Goal: Complete application form: Complete application form

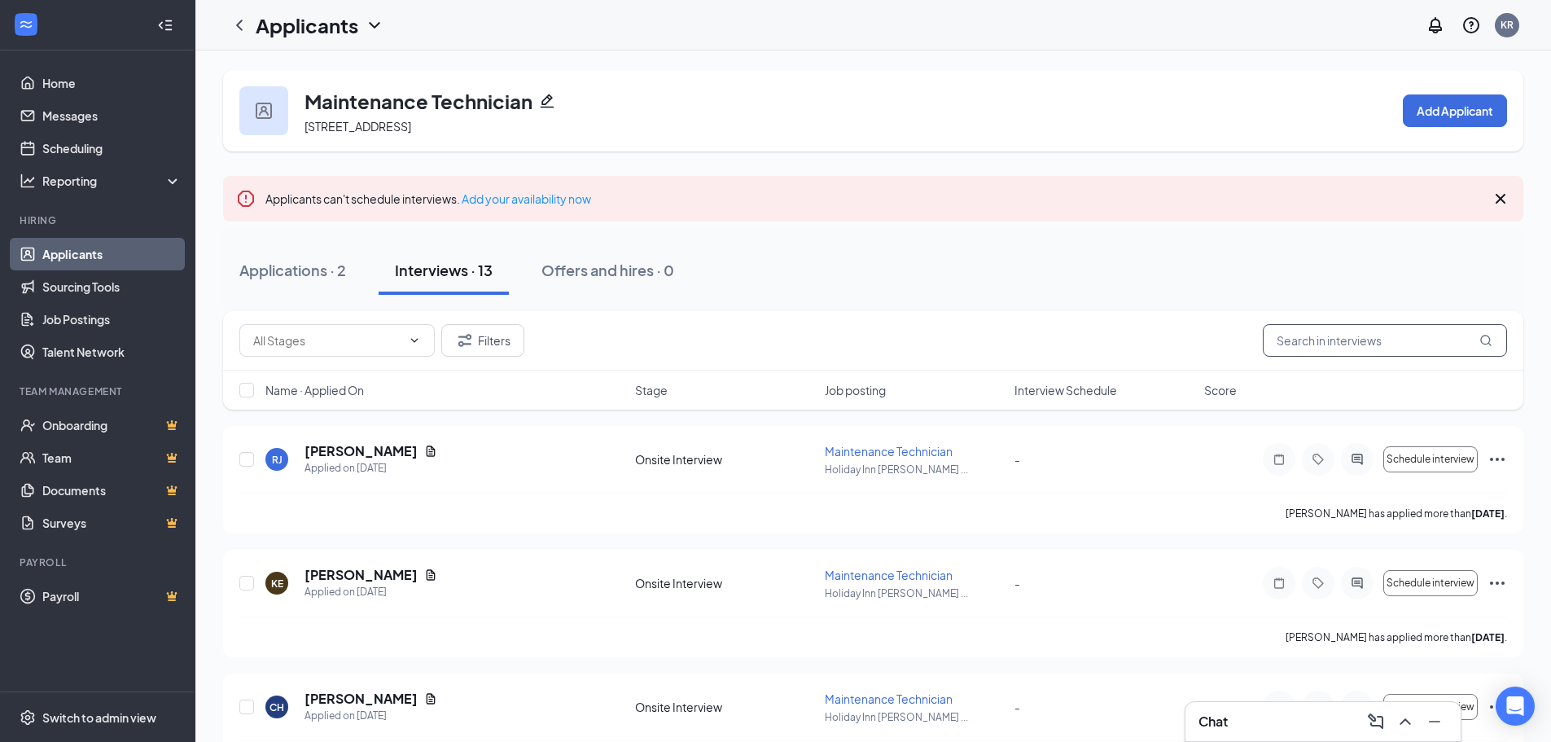
click at [1291, 348] on input "text" at bounding box center [1385, 340] width 244 height 33
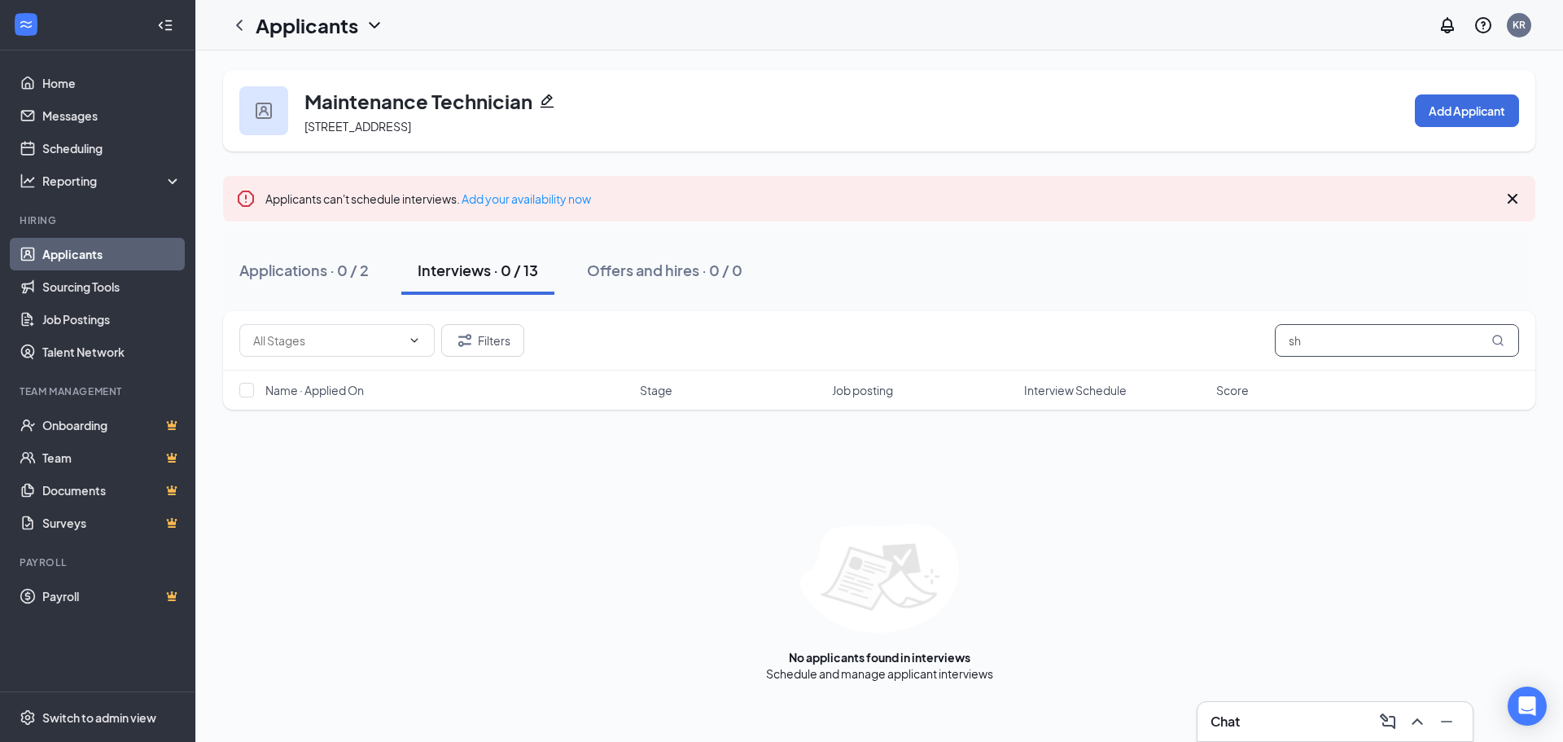
type input "s"
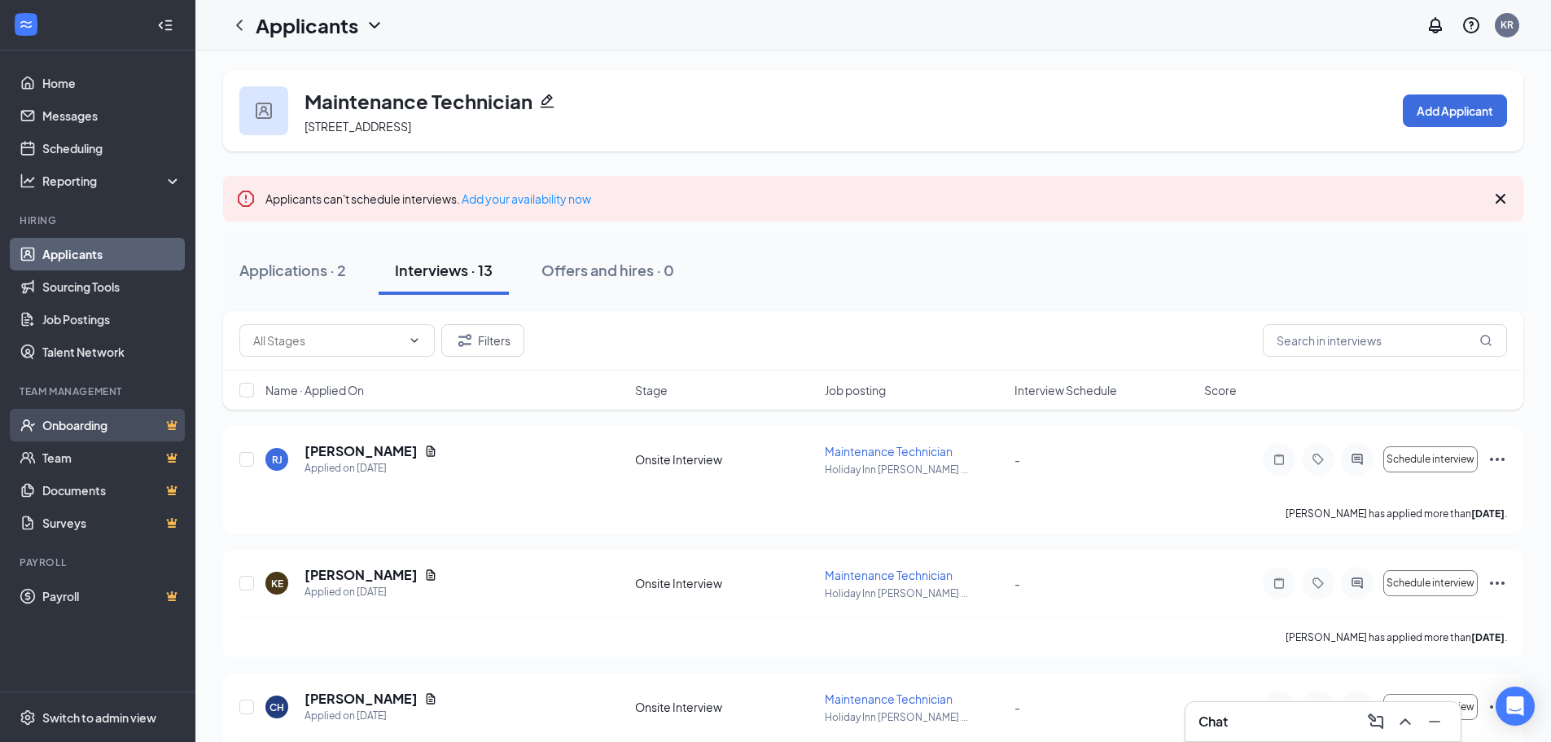
click at [64, 424] on link "Onboarding" at bounding box center [111, 425] width 139 height 33
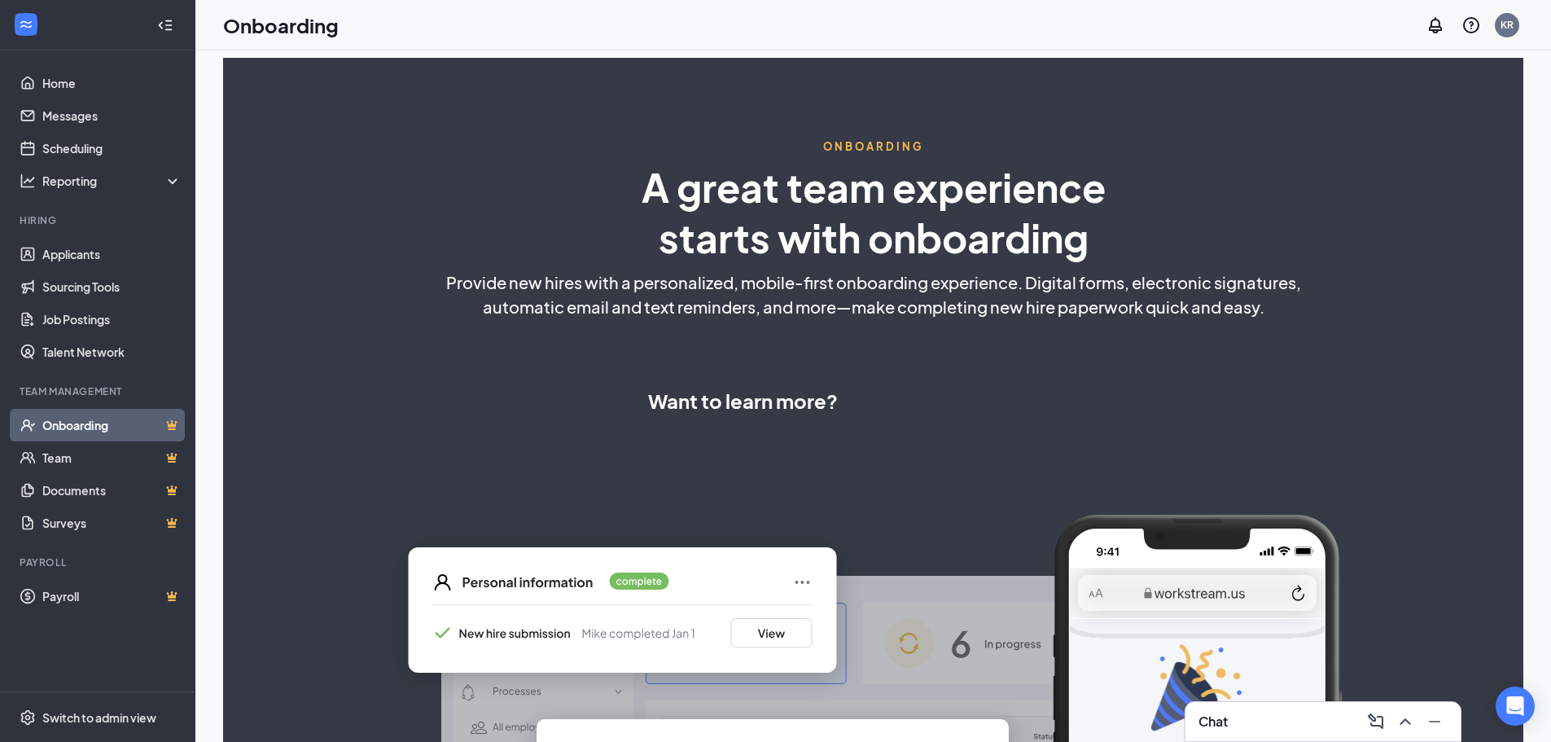
select select "US"
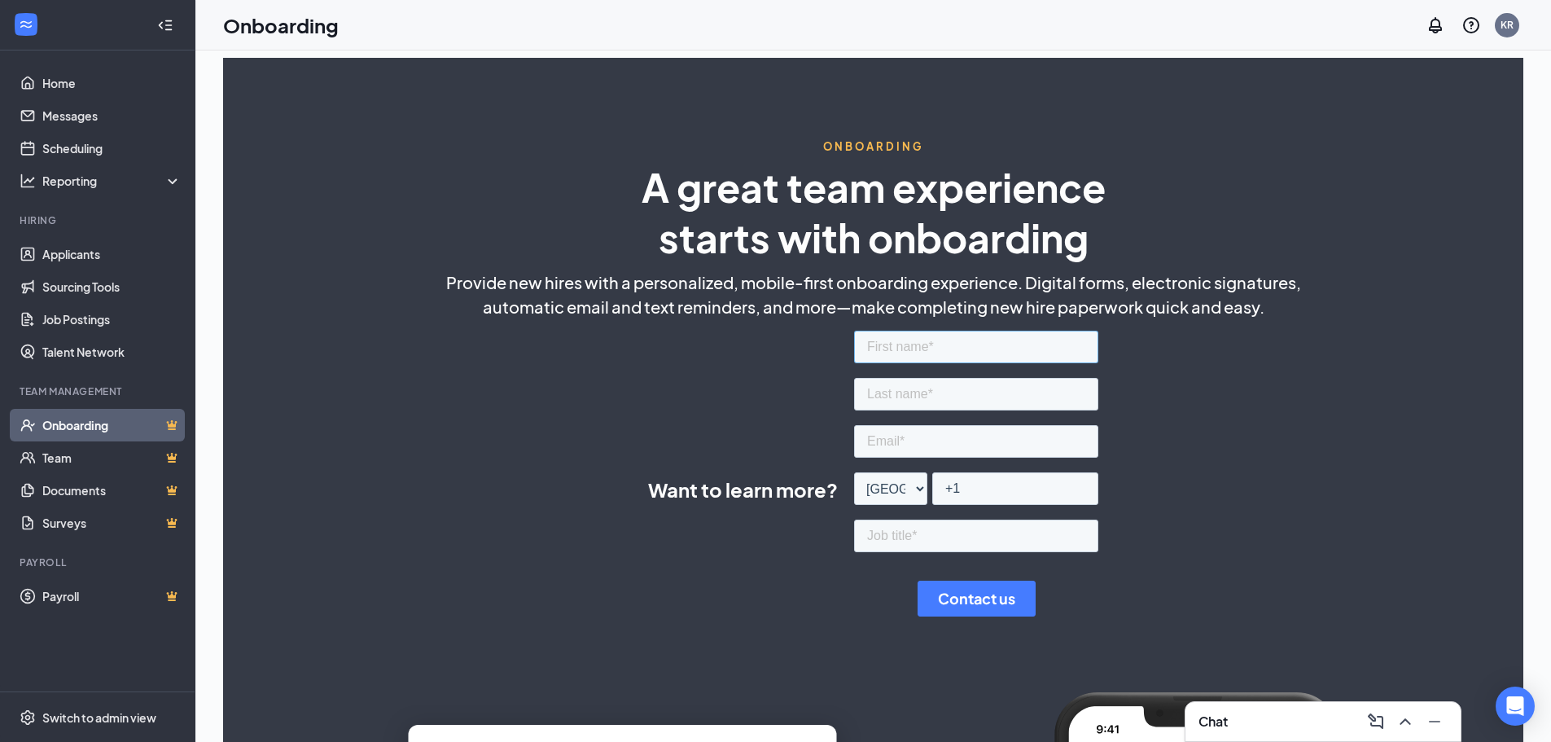
click at [885, 346] on input "text" at bounding box center [976, 347] width 244 height 33
click at [881, 347] on input "text" at bounding box center [976, 347] width 244 height 33
type input "[DEMOGRAPHIC_DATA]"
click at [900, 397] on input "text" at bounding box center [976, 394] width 244 height 33
type input "[PERSON_NAME]"
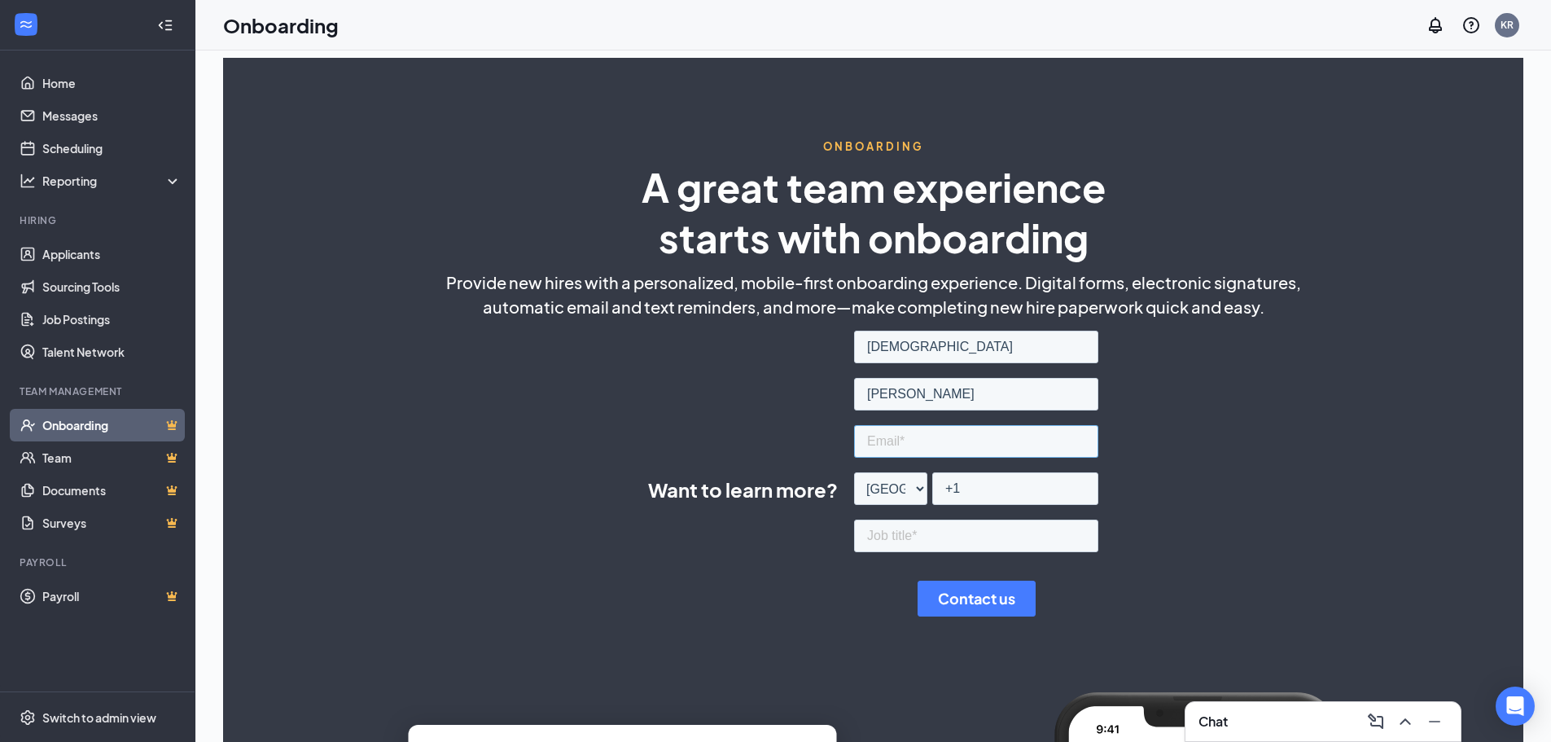
click at [882, 444] on input "email" at bounding box center [976, 441] width 244 height 33
type input "[EMAIL_ADDRESS][DOMAIN_NAME]"
click at [979, 492] on input "+1" at bounding box center [1015, 488] width 166 height 33
type input "[PHONE_NUMBER]"
click at [925, 534] on input "text" at bounding box center [976, 535] width 244 height 33
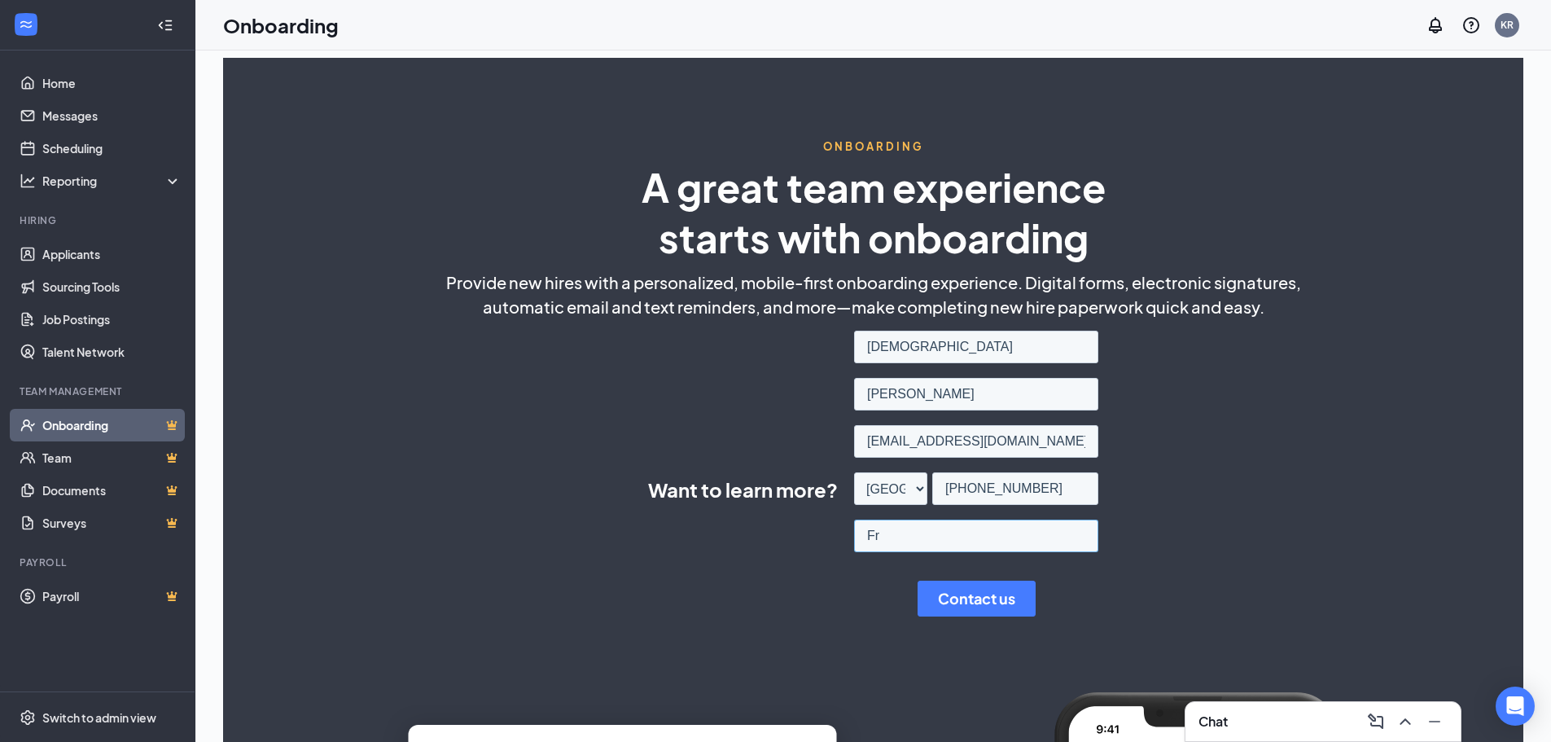
type input "F"
type input "f"
type input "night audit"
click at [957, 598] on input "Contact us" at bounding box center [977, 598] width 118 height 36
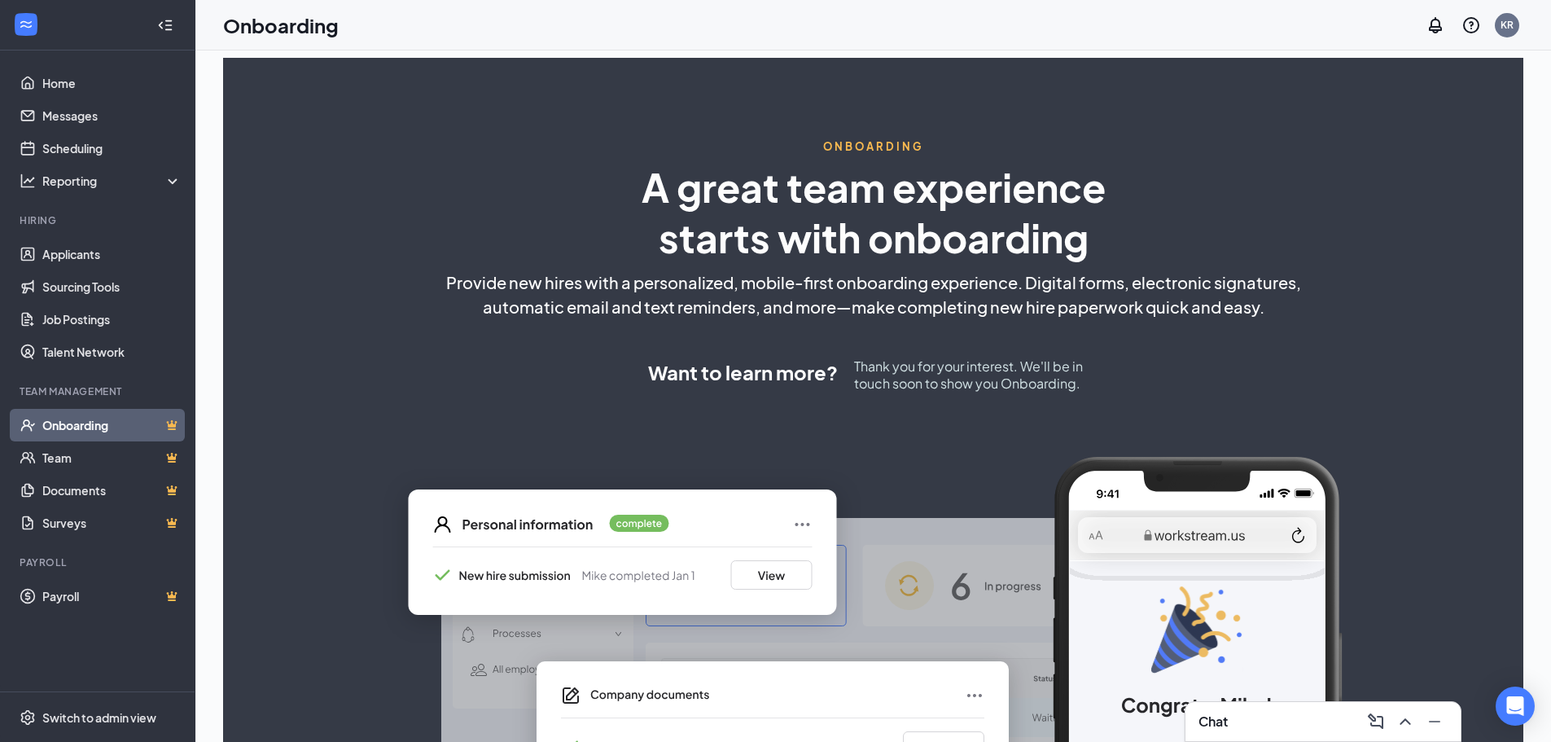
scroll to position [184, 0]
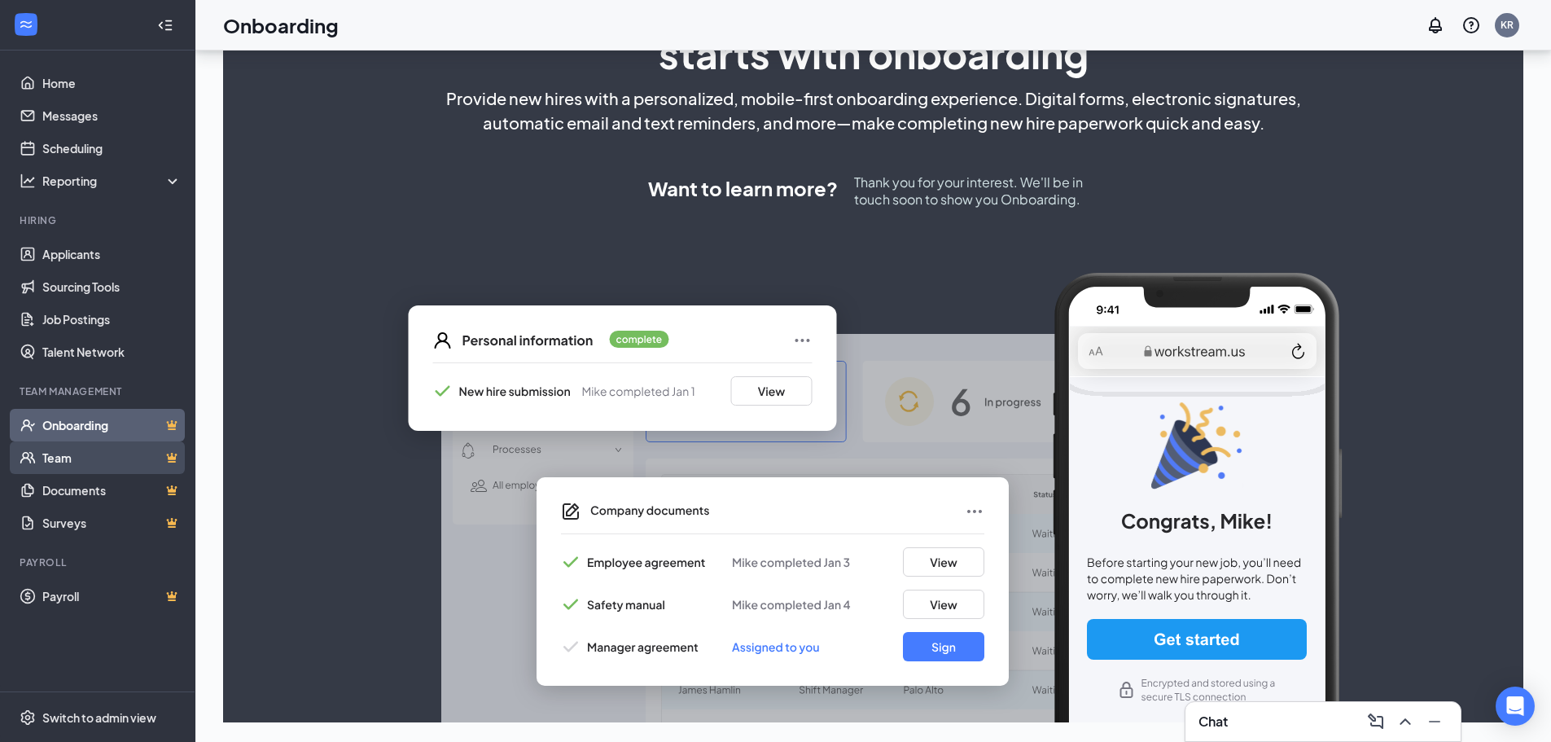
click at [57, 462] on link "Team" at bounding box center [111, 457] width 139 height 33
